Goal: Find specific page/section: Find specific page/section

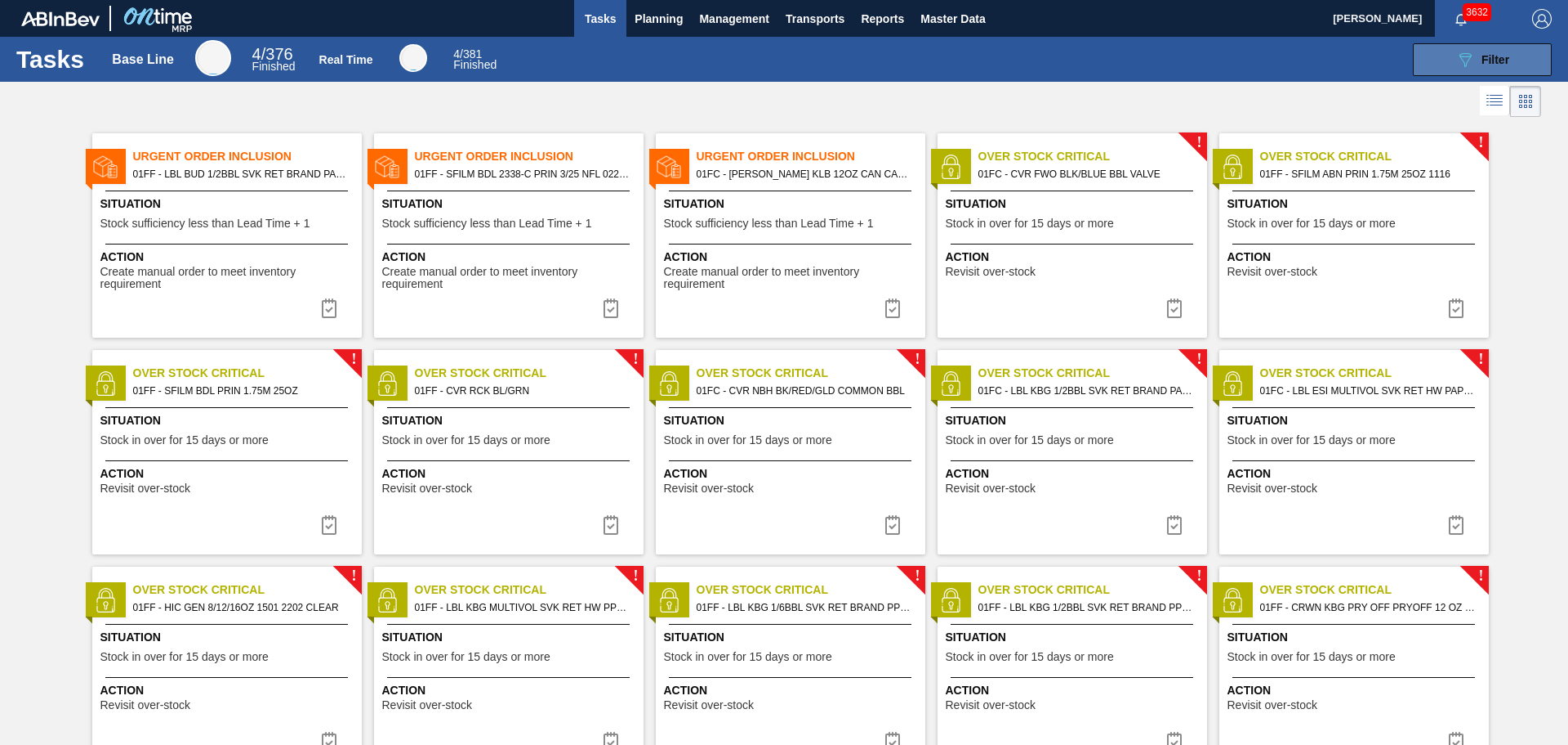
click at [1475, 58] on div "089F7B8B-B2A5-4AFE-B5C0-19BA573D28AC Filter" at bounding box center [1482, 59] width 54 height 19
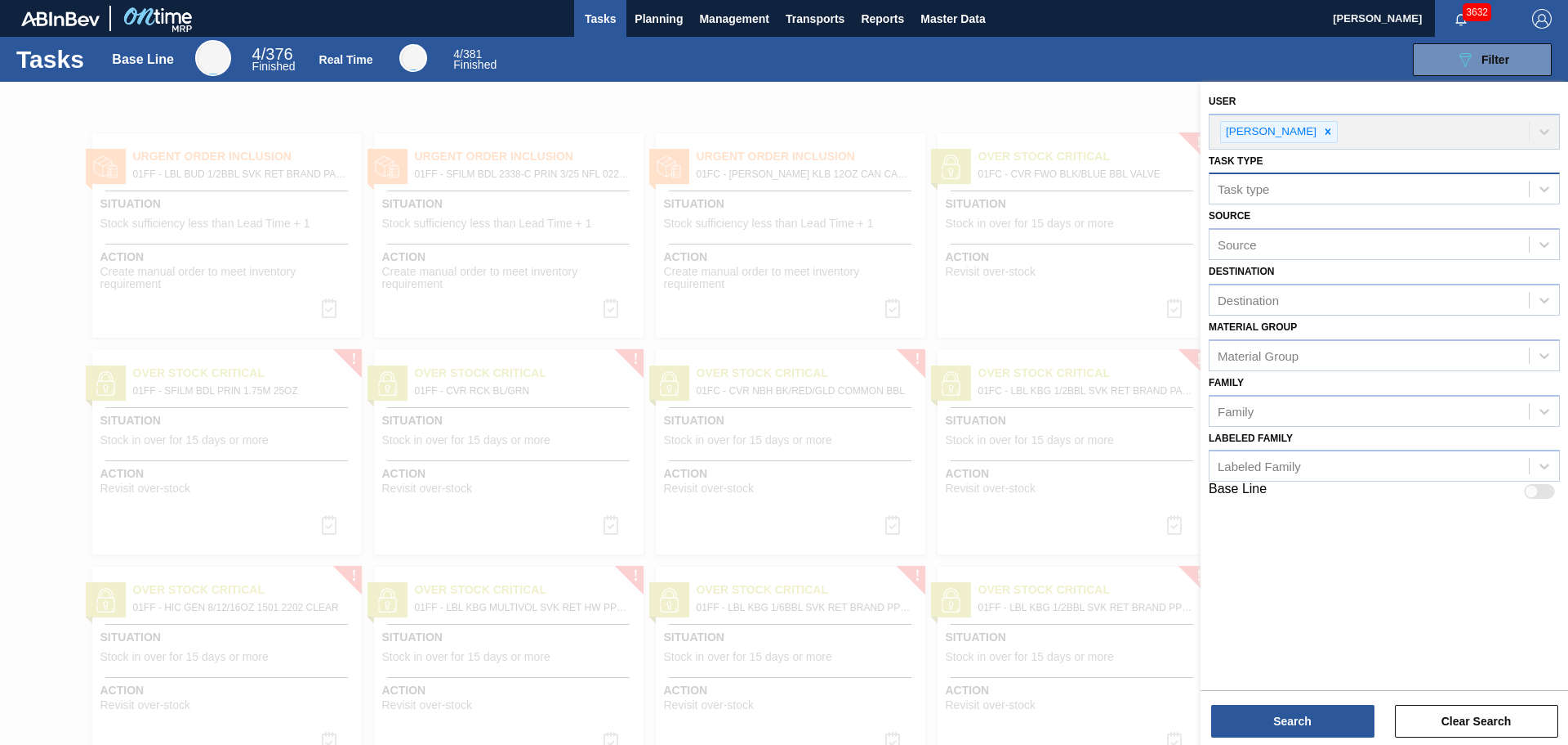
click at [1286, 188] on div "Task type" at bounding box center [1369, 189] width 319 height 23
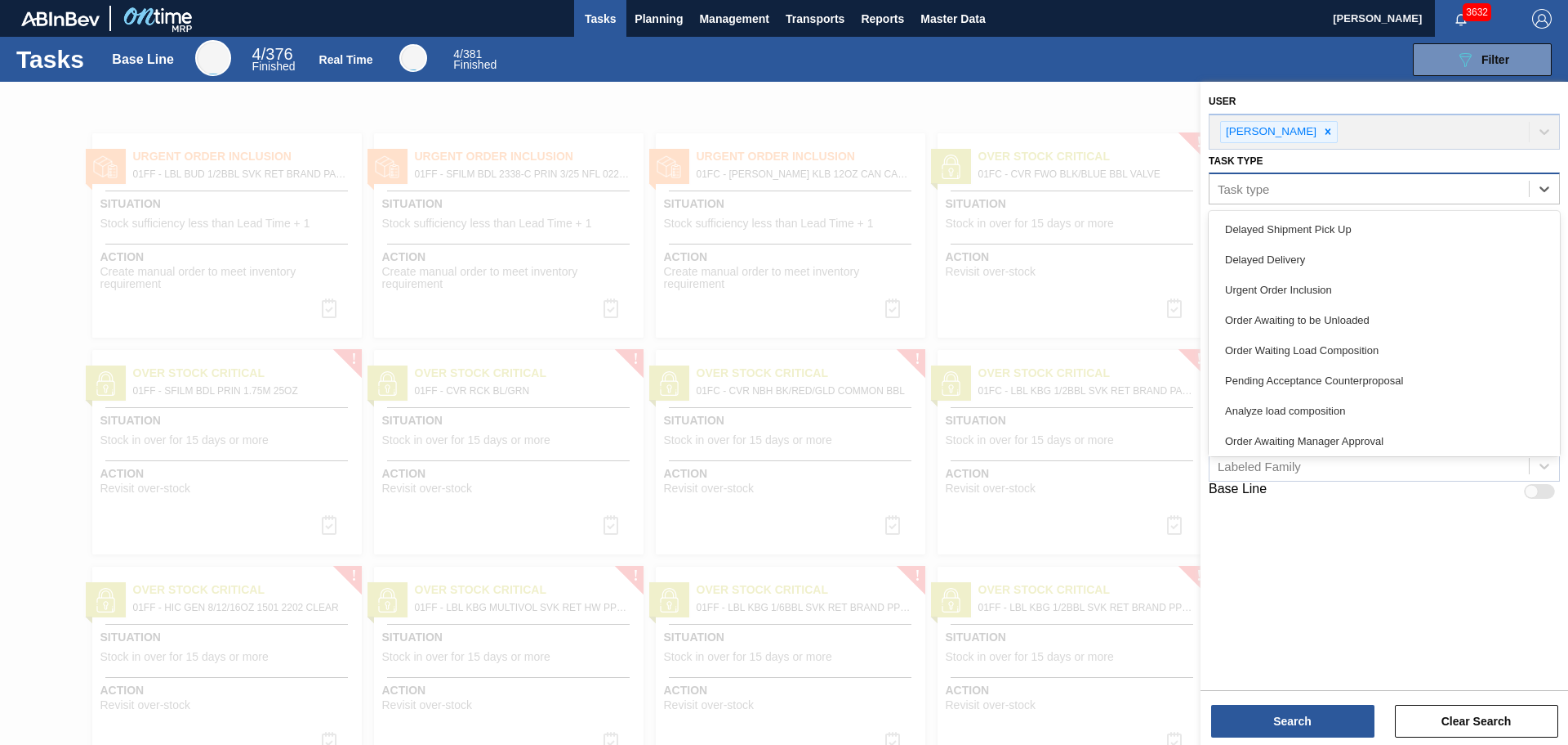
click at [1286, 188] on div "Task type" at bounding box center [1369, 189] width 319 height 23
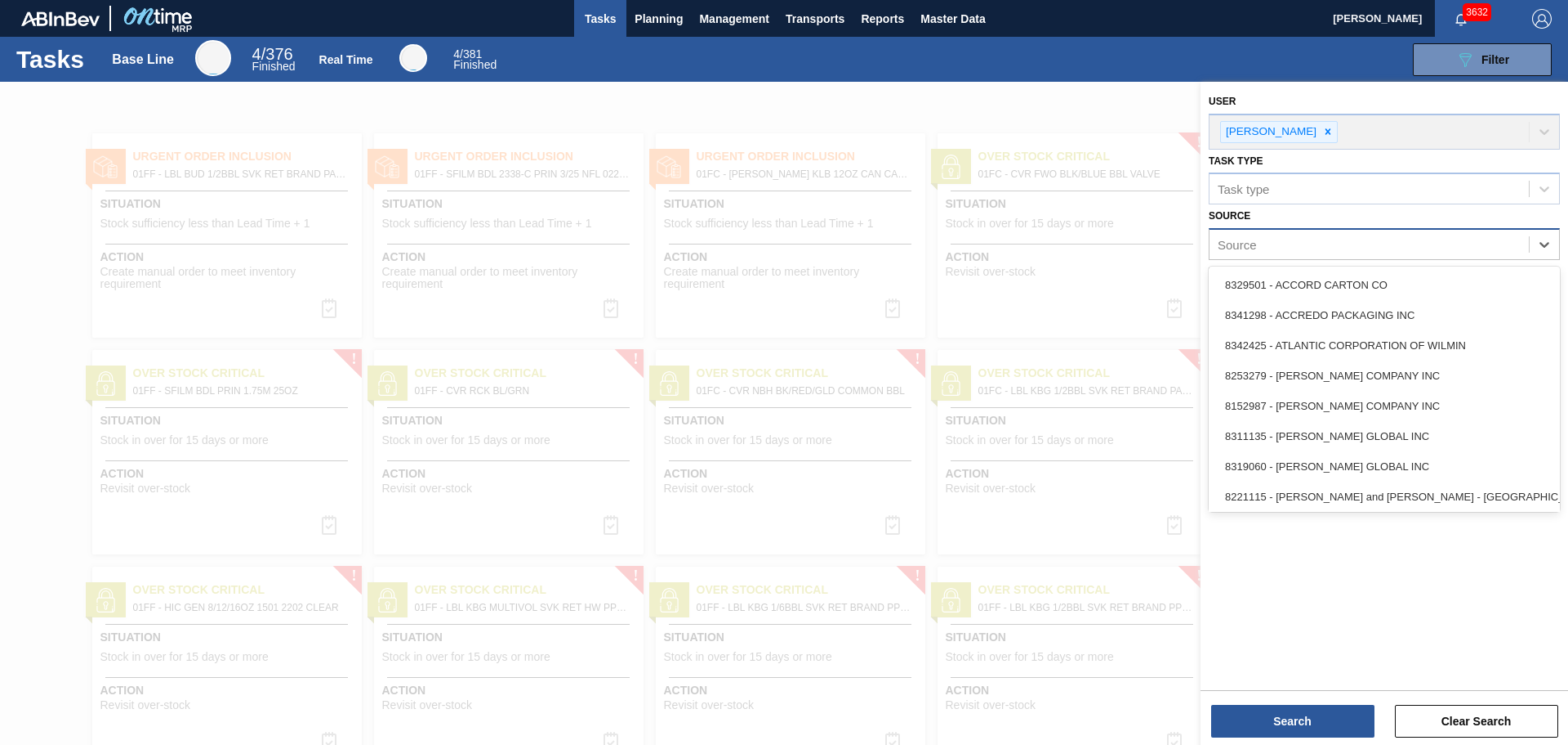
click at [1290, 242] on div "Source" at bounding box center [1369, 244] width 319 height 23
click at [1286, 242] on div "Source" at bounding box center [1369, 244] width 319 height 23
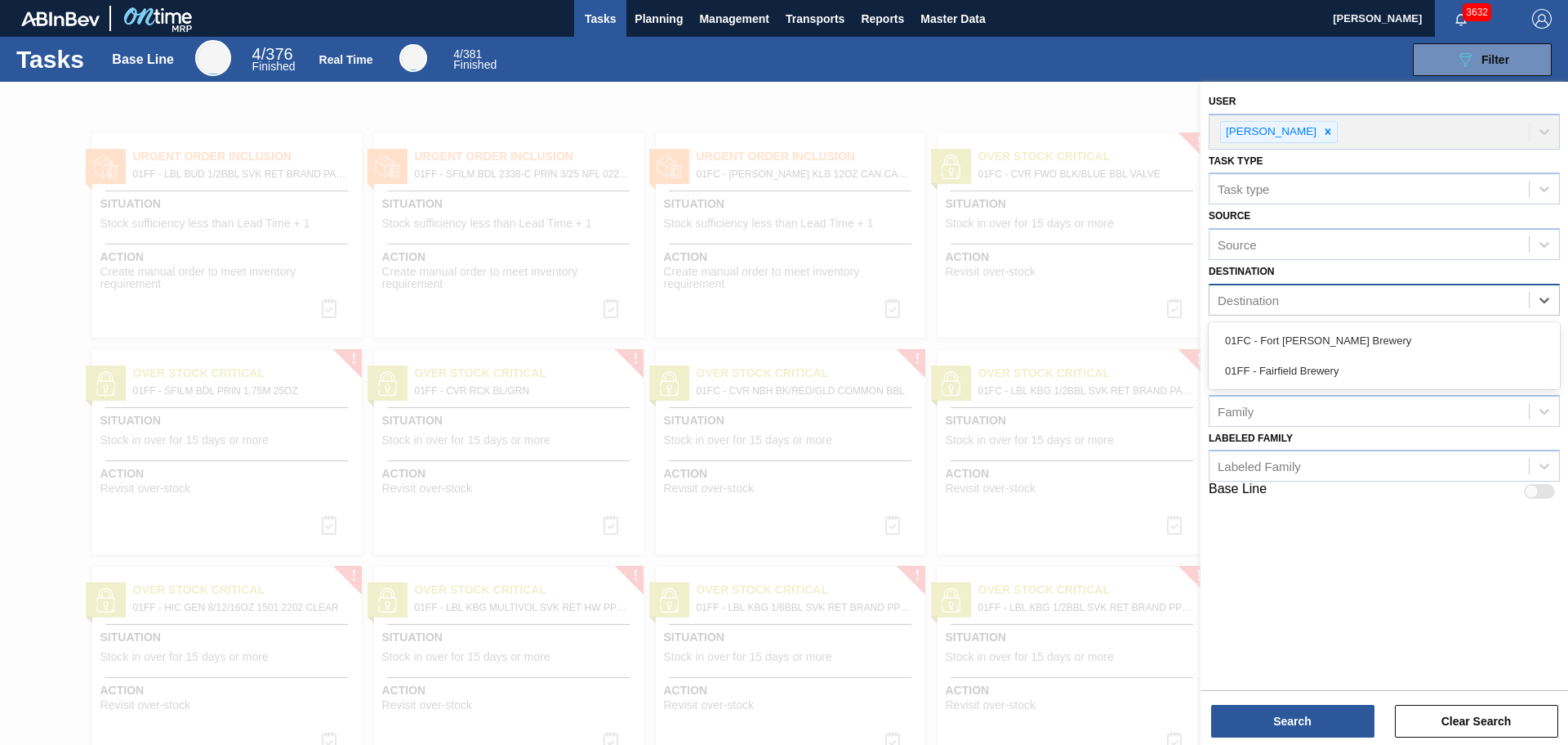
click at [1290, 295] on div "Destination" at bounding box center [1369, 300] width 319 height 23
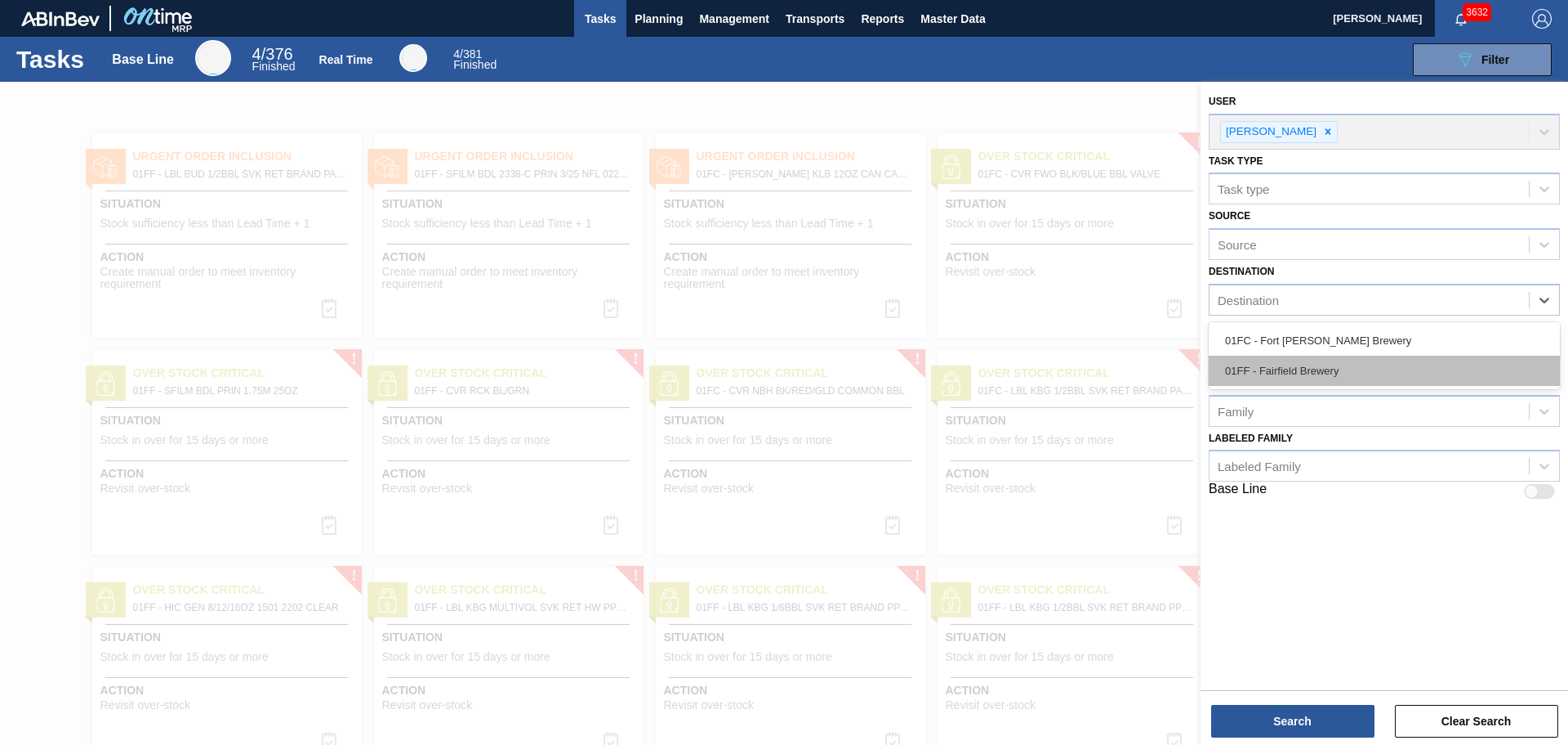
click at [1305, 370] on div "01FF - Fairfield Brewery" at bounding box center [1384, 370] width 351 height 30
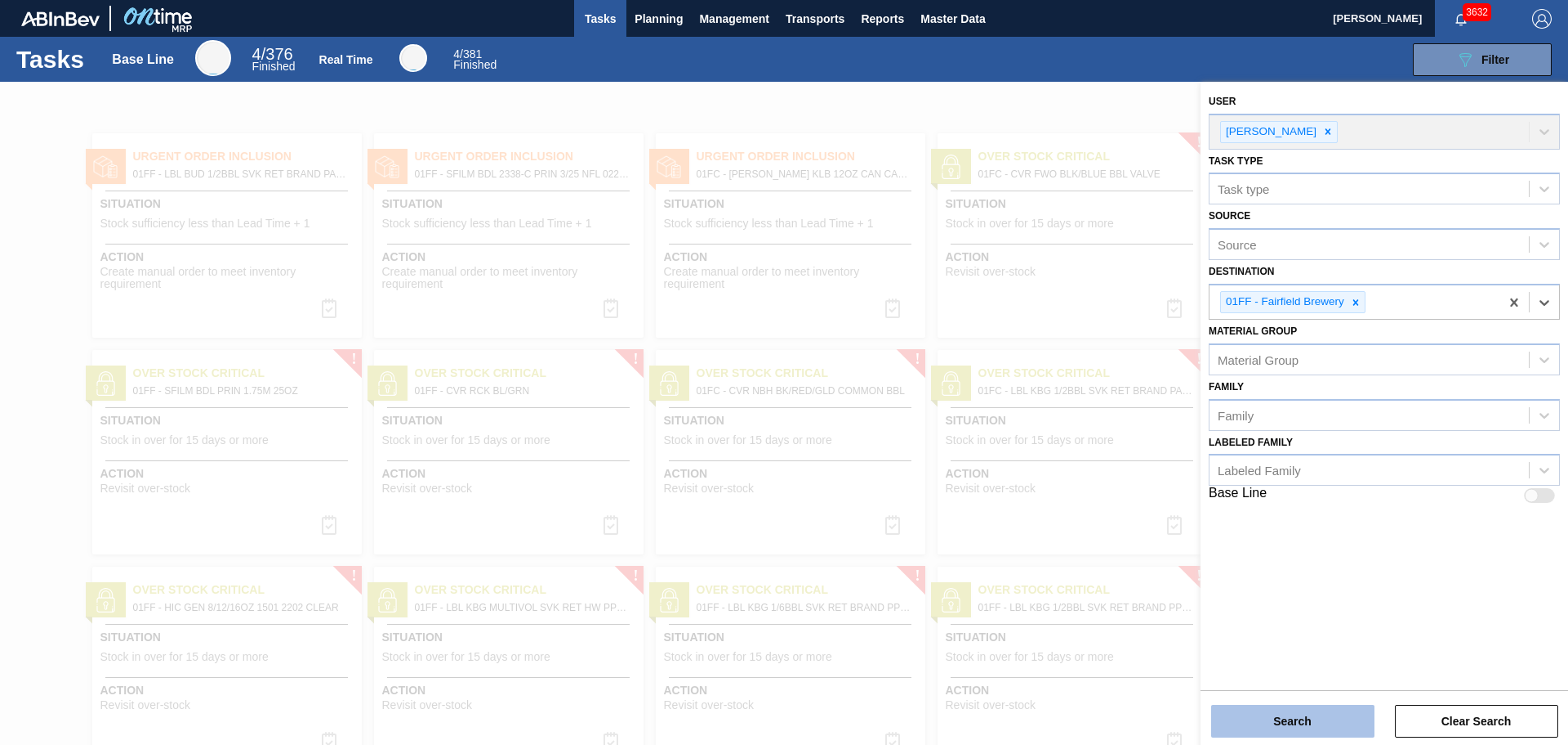
click at [1297, 724] on button "Search" at bounding box center [1294, 721] width 164 height 33
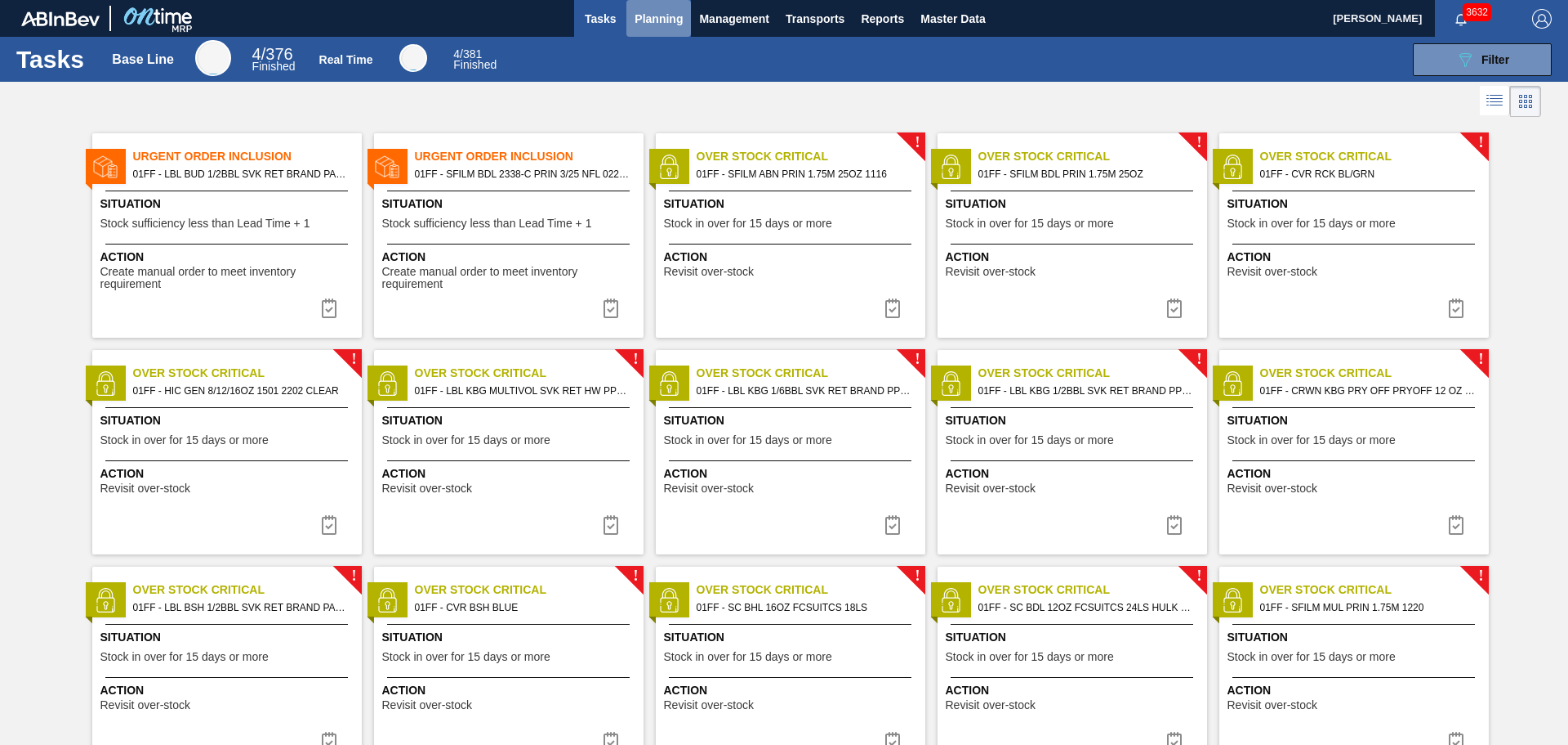
click at [674, 20] on span "Planning" at bounding box center [659, 19] width 49 height 19
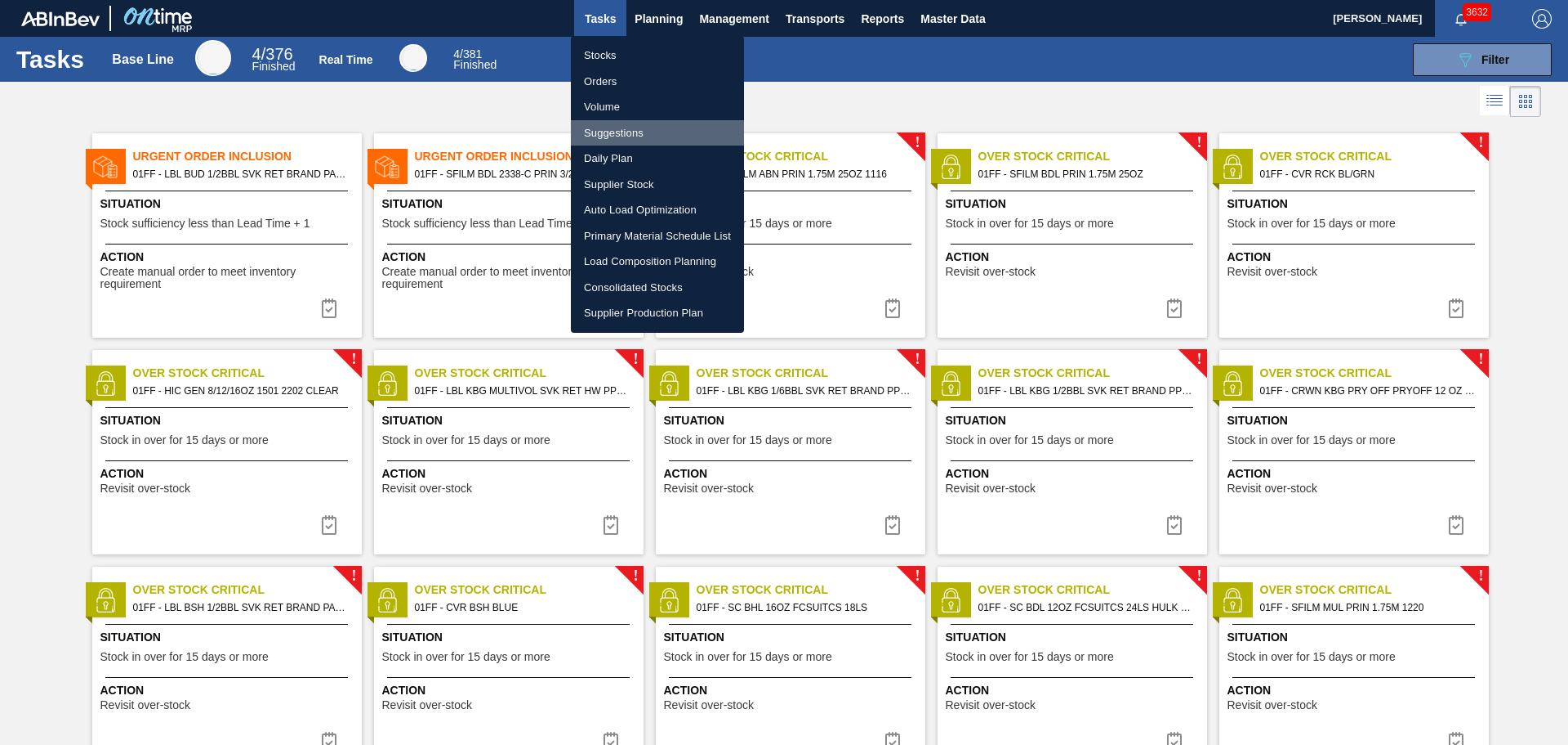
click at [635, 130] on li "Suggestions" at bounding box center [658, 132] width 173 height 26
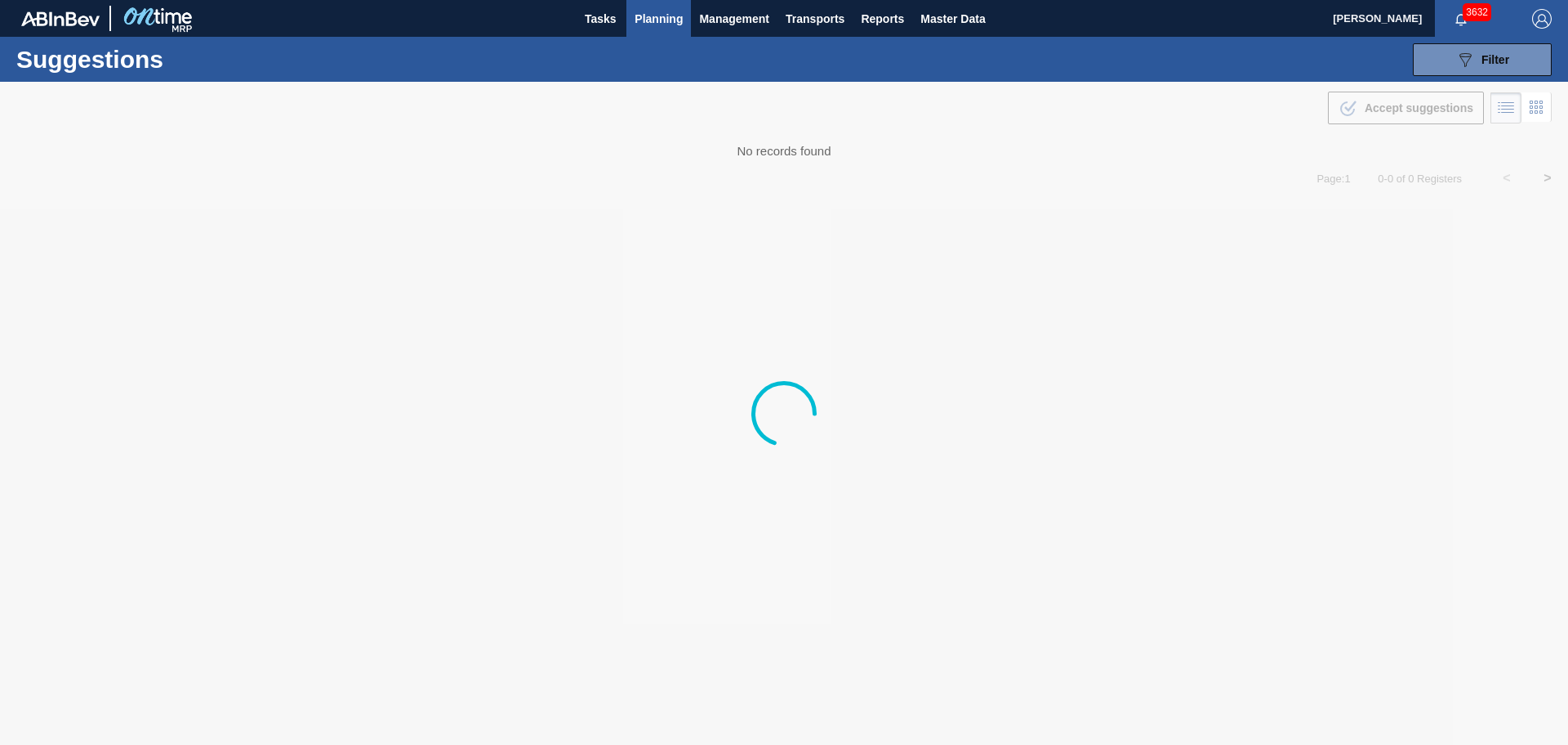
type from "[DATE]"
type to "10/03/2025"
